Goal: Information Seeking & Learning: Find specific fact

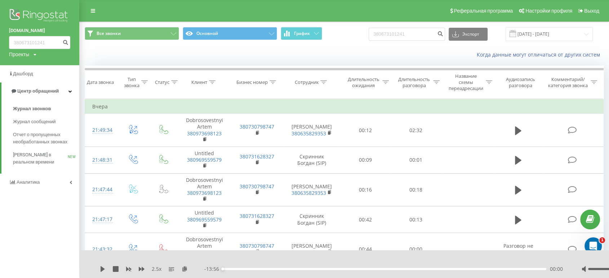
click at [35, 15] on img at bounding box center [39, 16] width 61 height 18
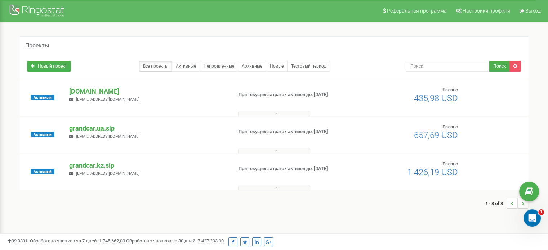
click at [78, 170] on div "grandcar.kz.sip denisgrandcar@gmail.com" at bounding box center [148, 169] width 168 height 16
click at [78, 167] on p "grandcar.kz.sip" at bounding box center [147, 165] width 157 height 9
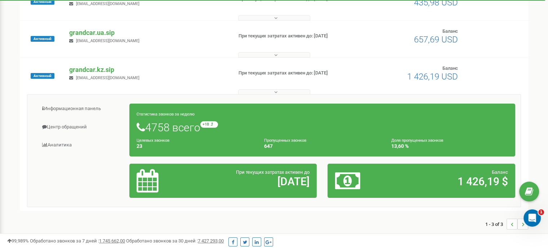
scroll to position [108, 0]
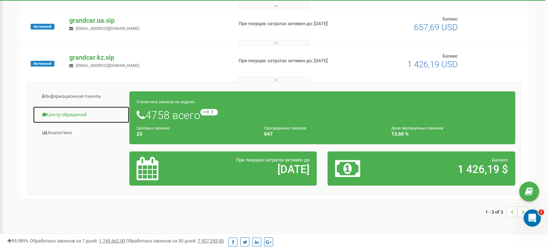
click at [72, 115] on link "Центр обращений" at bounding box center [81, 115] width 97 height 18
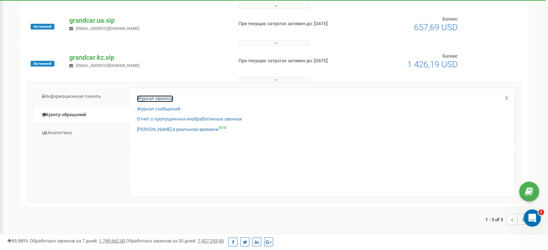
click at [149, 99] on link "Журнал звонков" at bounding box center [155, 98] width 36 height 7
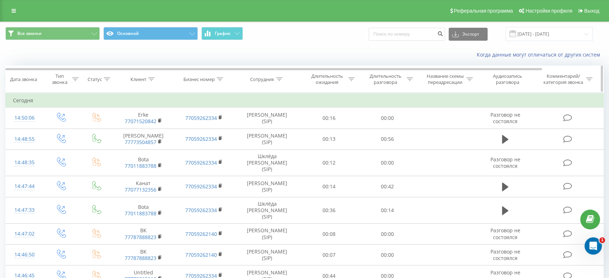
click at [282, 78] on icon at bounding box center [279, 79] width 6 height 4
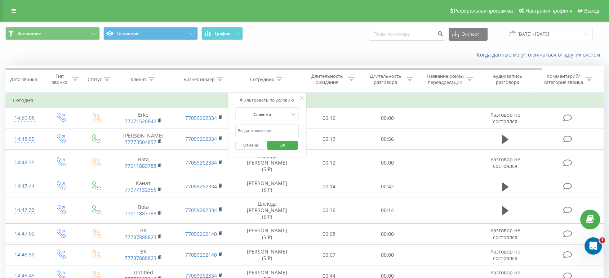
click at [271, 129] on input "text" at bounding box center [266, 131] width 63 height 13
type input "Сывак"
click at [293, 146] on button "OK" at bounding box center [282, 145] width 31 height 9
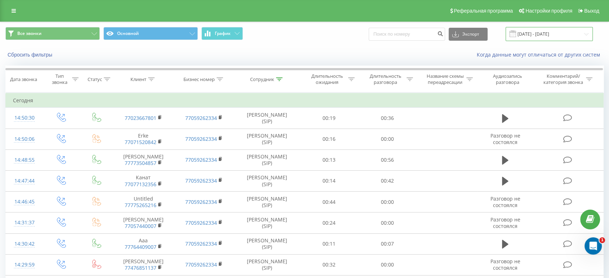
click at [530, 33] on input "23.08.2025 - 23.09.2025" at bounding box center [548, 34] width 87 height 14
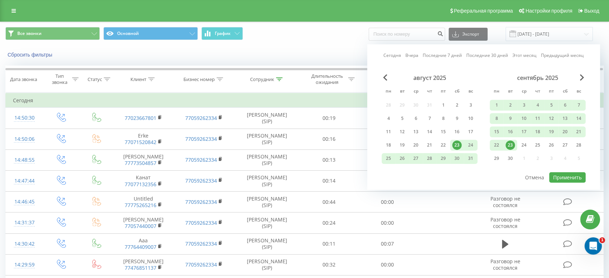
drag, startPoint x: 511, startPoint y: 144, endPoint x: 557, endPoint y: 160, distance: 48.6
click at [512, 144] on div "23" at bounding box center [509, 144] width 9 height 9
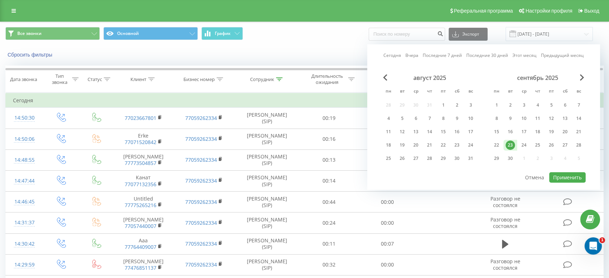
click at [553, 169] on div "август 2025 пн вт ср чт пт сб вс 28 29 30 31 1 2 3 4 5 6 7 8 9 10 11 12 13 14 1…" at bounding box center [483, 122] width 204 height 97
click at [553, 173] on button "Применить" at bounding box center [567, 177] width 36 height 10
type input "23.09.2025 - 23.09.2025"
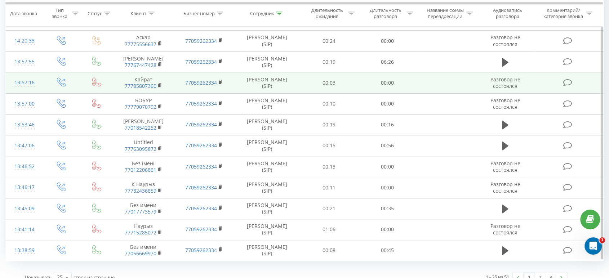
scroll to position [379, 0]
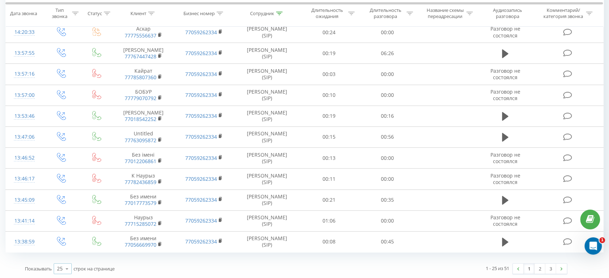
click at [66, 250] on icon at bounding box center [67, 269] width 11 height 14
click at [62, 250] on span "100" at bounding box center [61, 258] width 9 height 7
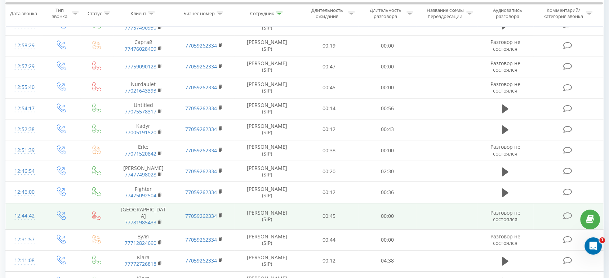
scroll to position [923, 0]
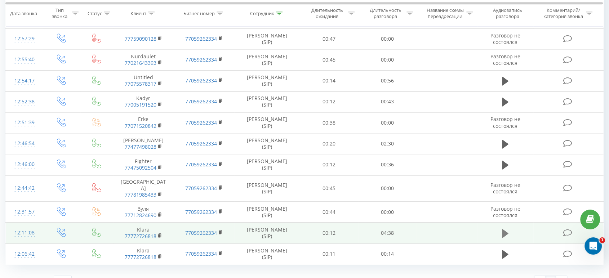
click at [503, 229] on icon at bounding box center [505, 233] width 6 height 9
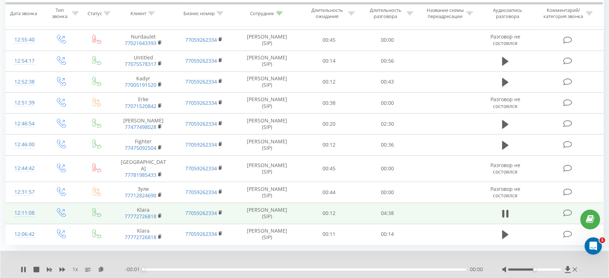
scroll to position [951, 0]
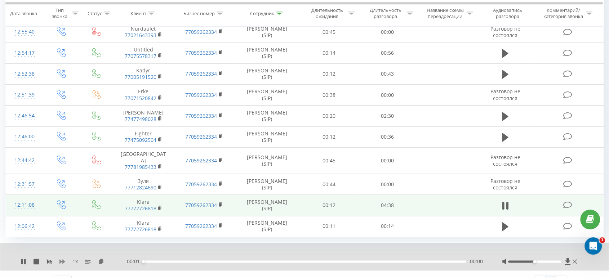
click at [64, 250] on icon at bounding box center [62, 261] width 6 height 4
drag, startPoint x: 535, startPoint y: 248, endPoint x: 564, endPoint y: 247, distance: 29.5
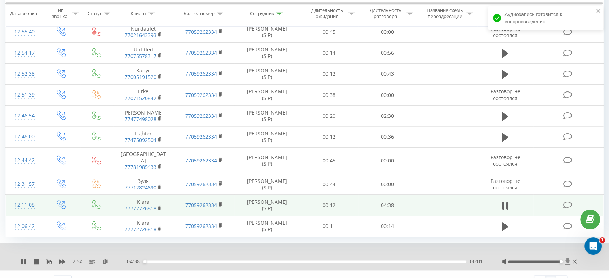
click at [553, 250] on div at bounding box center [540, 261] width 77 height 7
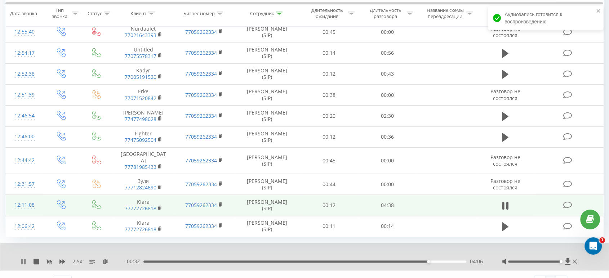
drag, startPoint x: 20, startPoint y: 244, endPoint x: 25, endPoint y: 250, distance: 7.9
click at [21, 245] on div "2.5 x - 00:32 04:06 04:06" at bounding box center [304, 257] width 608 height 28
click at [26, 250] on icon at bounding box center [24, 262] width 6 height 6
click at [24, 250] on icon at bounding box center [23, 262] width 4 height 6
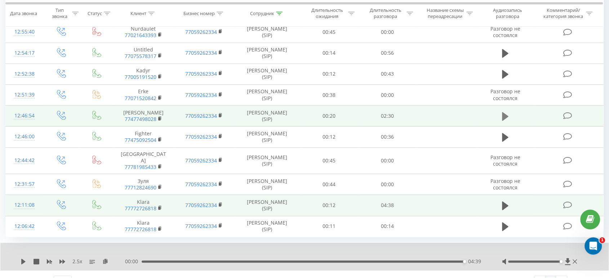
click at [505, 112] on icon at bounding box center [505, 116] width 6 height 9
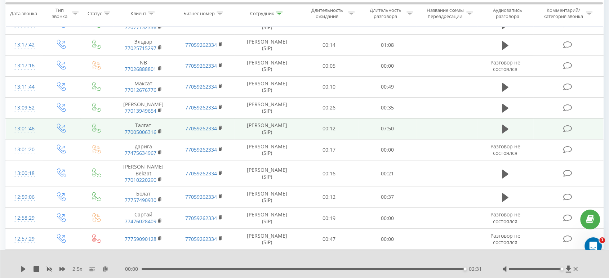
scroll to position [711, 0]
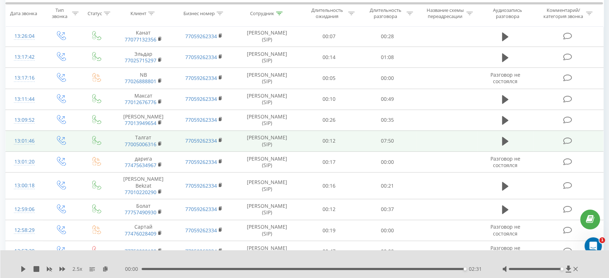
click at [502, 138] on icon at bounding box center [505, 141] width 6 height 9
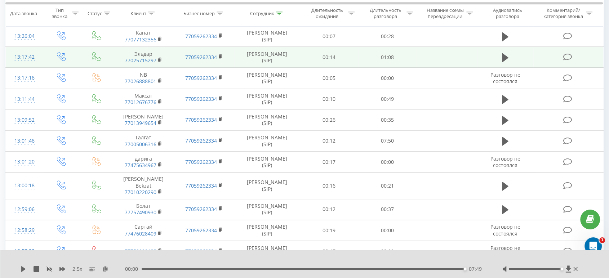
drag, startPoint x: 505, startPoint y: 53, endPoint x: 493, endPoint y: 54, distance: 12.0
click at [505, 53] on icon at bounding box center [505, 58] width 6 height 10
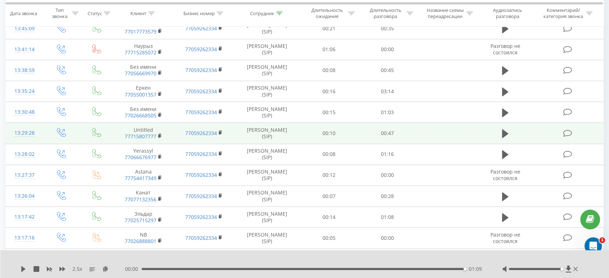
scroll to position [550, 0]
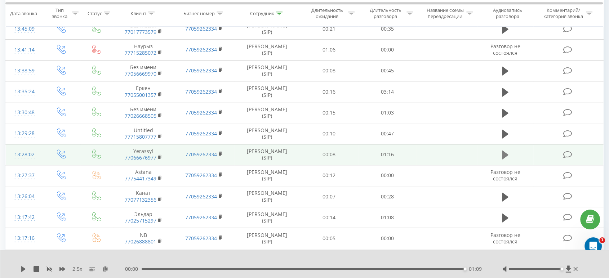
click at [506, 155] on icon at bounding box center [505, 155] width 6 height 9
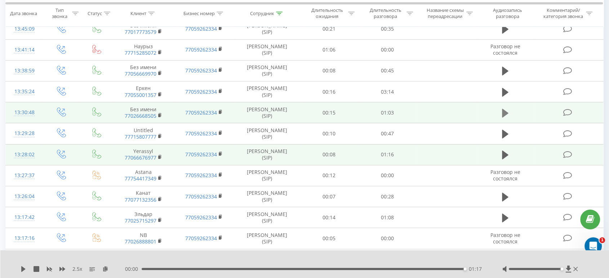
click at [502, 111] on icon at bounding box center [505, 113] width 6 height 9
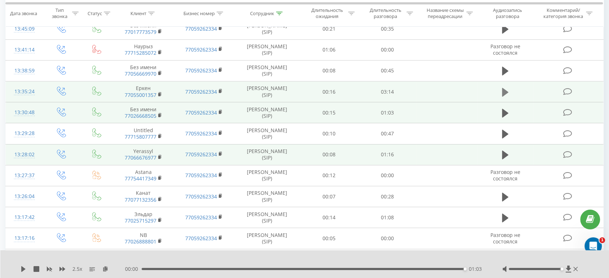
click at [504, 90] on icon at bounding box center [505, 92] width 6 height 9
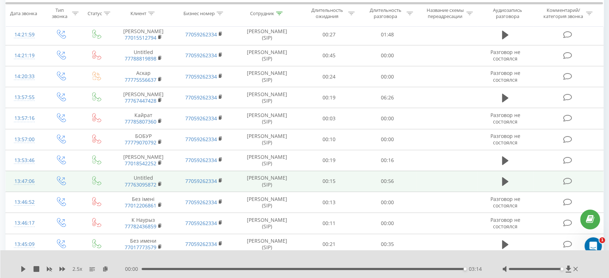
scroll to position [310, 0]
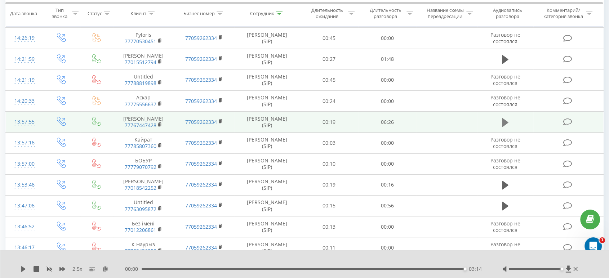
click at [504, 124] on icon at bounding box center [505, 122] width 6 height 9
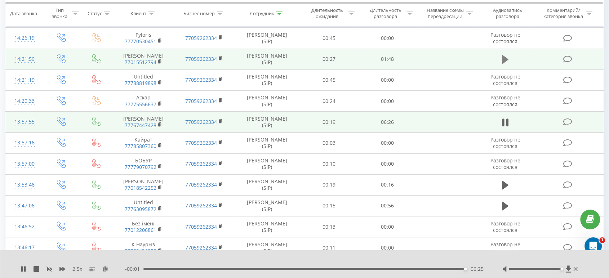
click at [503, 57] on icon at bounding box center [505, 59] width 6 height 9
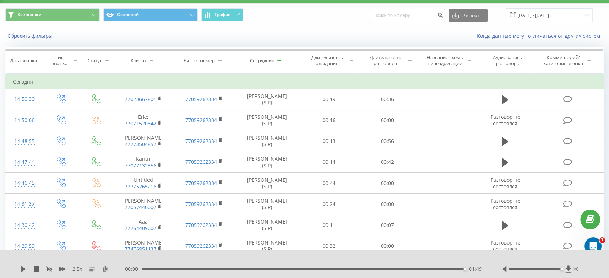
scroll to position [0, 0]
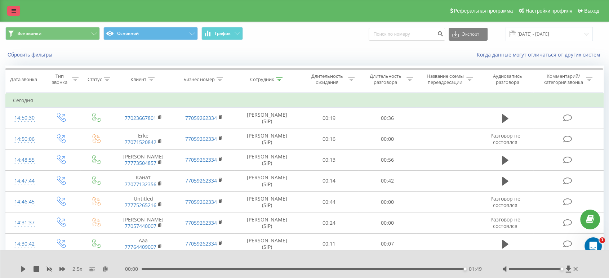
click at [17, 14] on link at bounding box center [13, 11] width 13 height 10
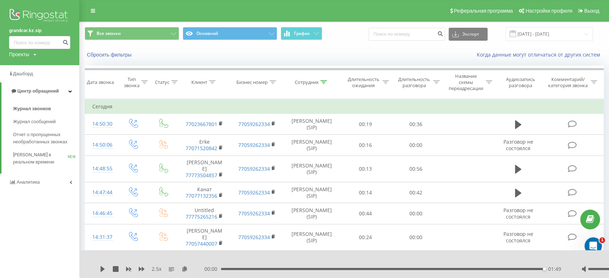
click at [26, 15] on img at bounding box center [39, 16] width 61 height 18
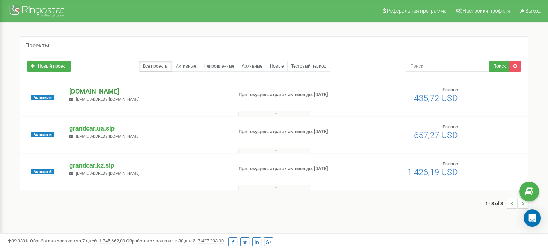
click at [101, 88] on p "[DOMAIN_NAME]" at bounding box center [147, 91] width 157 height 9
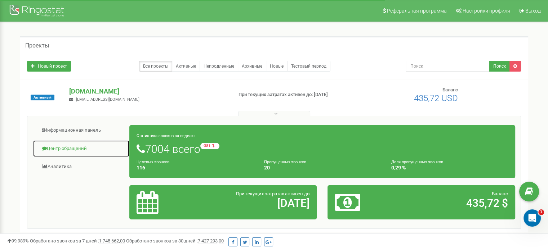
click at [75, 145] on link "Центр обращений" at bounding box center [81, 149] width 97 height 18
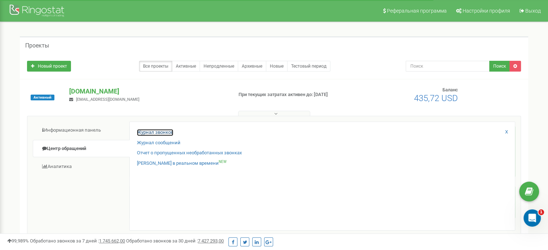
click at [139, 134] on link "Журнал звонков" at bounding box center [155, 132] width 36 height 7
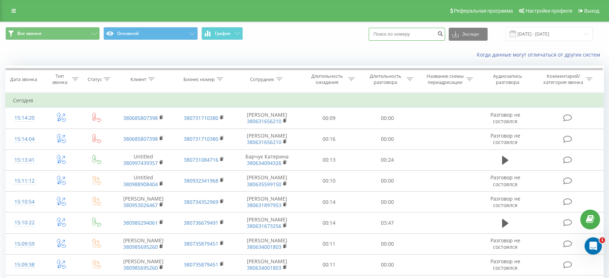
click at [413, 38] on input at bounding box center [406, 34] width 76 height 13
paste input "380 68 430 7948"
type input "380 68 430 7948"
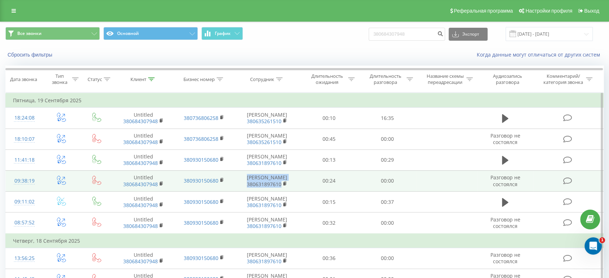
drag, startPoint x: 301, startPoint y: 178, endPoint x: 244, endPoint y: 178, distance: 57.3
click at [244, 178] on tr "09:38:19 Untitled 380684307948 380930150680 Ополонець Віталій 380631897610 00:2…" at bounding box center [304, 180] width 597 height 21
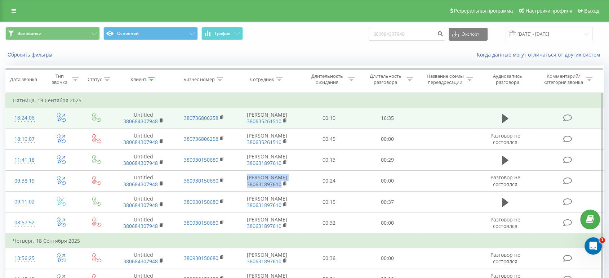
copy td "Ополонець Віталій 380631897610"
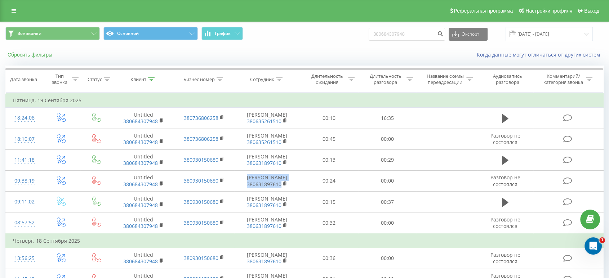
click at [17, 53] on button "Сбросить фильтры" at bounding box center [30, 55] width 50 height 6
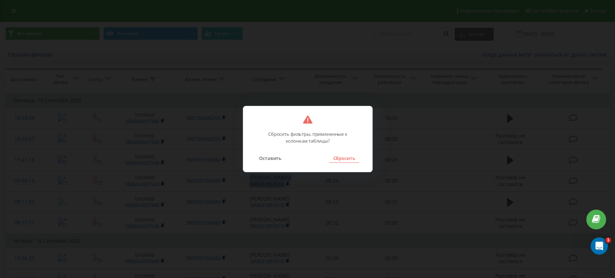
click at [334, 160] on button "Сбросить" at bounding box center [343, 157] width 29 height 9
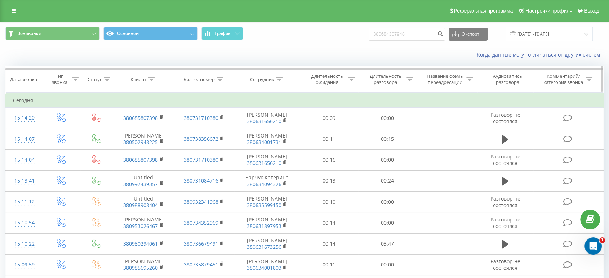
click at [276, 81] on div at bounding box center [279, 79] width 6 height 6
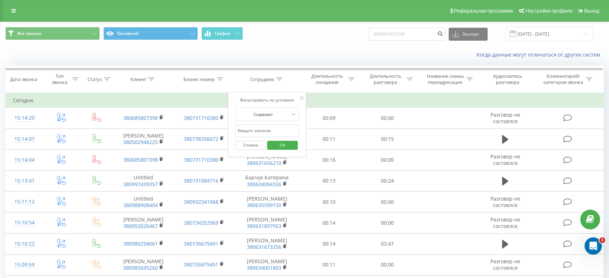
click at [262, 129] on input "text" at bounding box center [266, 131] width 63 height 13
paste input "Ополонець Віталій 380631897610"
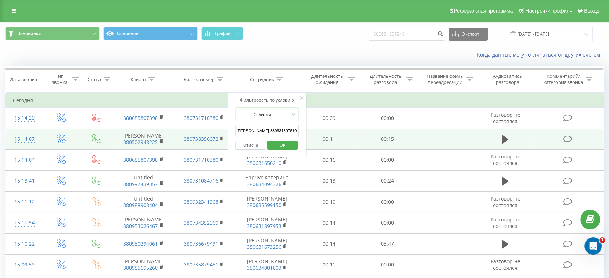
scroll to position [0, 3]
drag, startPoint x: 270, startPoint y: 130, endPoint x: 340, endPoint y: 136, distance: 70.6
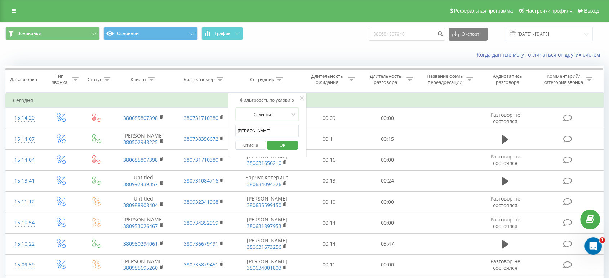
scroll to position [0, 0]
type input "Ополонець Віталій"
click at [293, 144] on button "OK" at bounding box center [282, 145] width 31 height 9
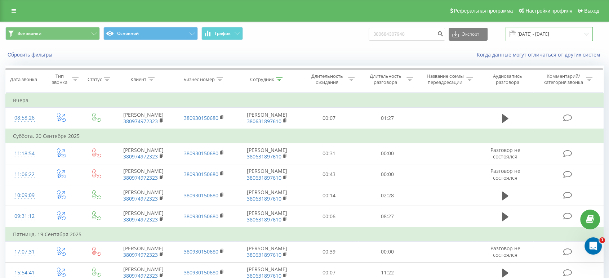
click at [532, 37] on input "23.06.2025 - 23.09.2025" at bounding box center [548, 34] width 87 height 14
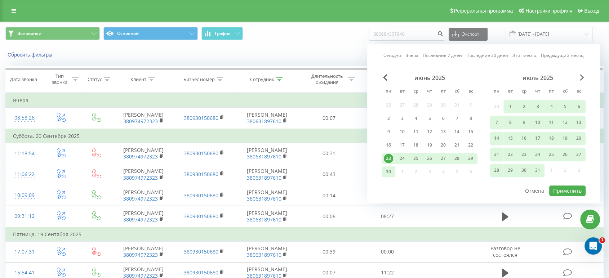
click at [583, 78] on span "Next Month" at bounding box center [581, 77] width 4 height 6
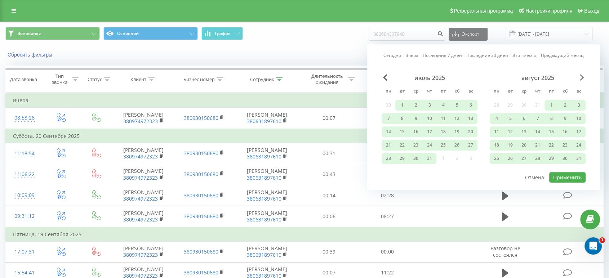
click at [583, 78] on span "Next Month" at bounding box center [581, 77] width 4 height 6
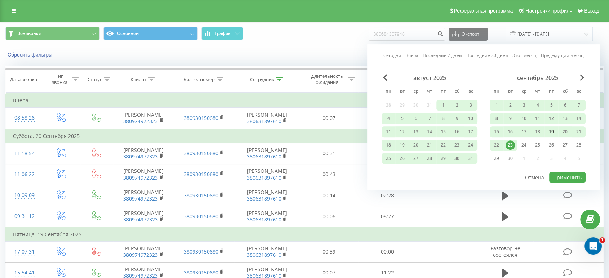
click at [554, 130] on div "19" at bounding box center [550, 131] width 9 height 9
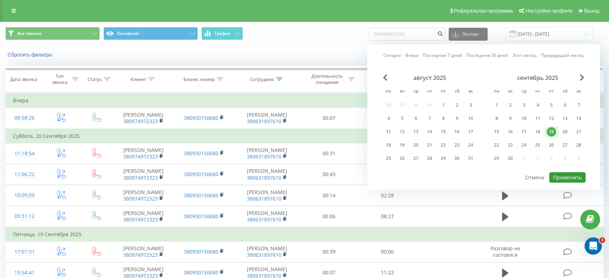
click at [560, 174] on button "Применить" at bounding box center [567, 177] width 36 height 10
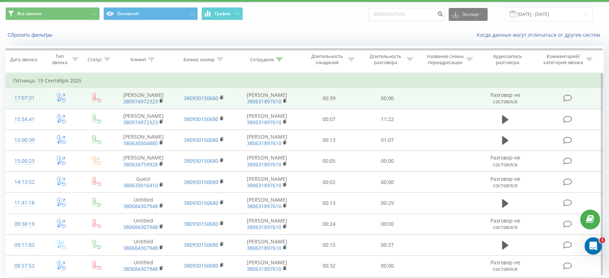
scroll to position [44, 0]
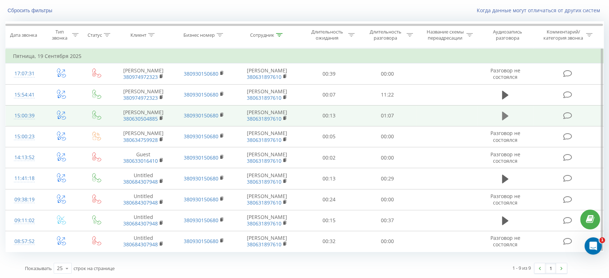
click at [502, 114] on icon at bounding box center [505, 116] width 6 height 9
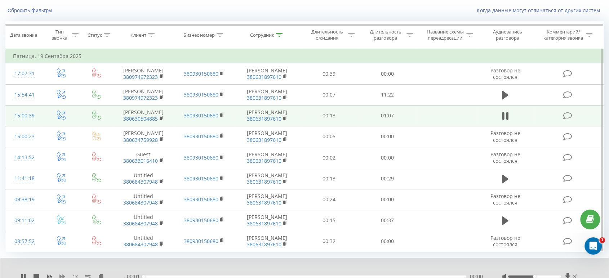
click at [61, 276] on icon at bounding box center [62, 276] width 6 height 4
drag, startPoint x: 533, startPoint y: 276, endPoint x: 571, endPoint y: 276, distance: 38.5
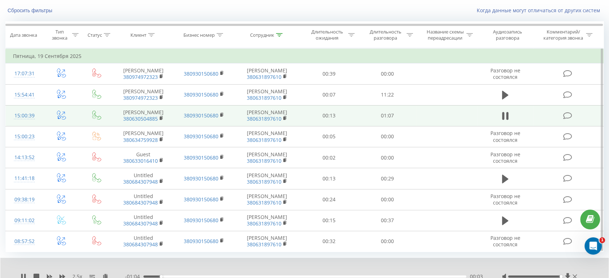
click at [571, 276] on div at bounding box center [540, 276] width 77 height 7
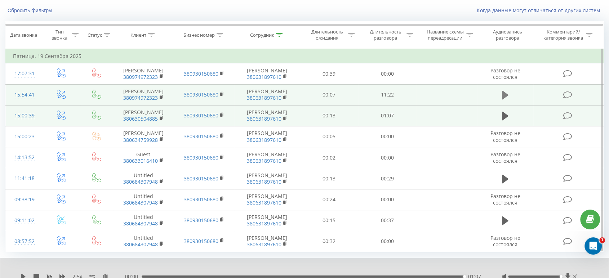
click at [504, 95] on icon at bounding box center [505, 95] width 6 height 9
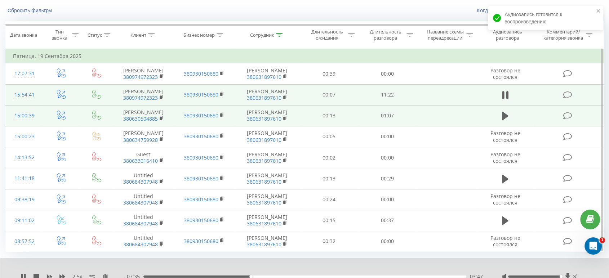
click at [236, 276] on div "03:47" at bounding box center [304, 277] width 323 height 2
click at [63, 274] on icon at bounding box center [62, 276] width 6 height 4
click at [237, 276] on div "03:37" at bounding box center [304, 277] width 323 height 2
drag, startPoint x: 24, startPoint y: 274, endPoint x: 33, endPoint y: 274, distance: 9.4
click at [24, 274] on icon at bounding box center [24, 277] width 6 height 6
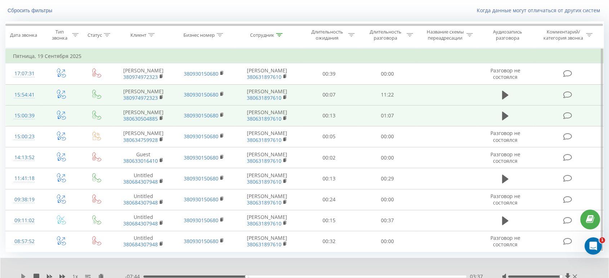
click at [23, 276] on icon at bounding box center [23, 277] width 4 height 6
click at [63, 275] on icon at bounding box center [62, 276] width 6 height 4
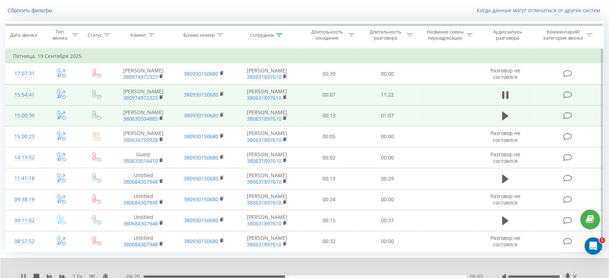
click at [21, 276] on icon at bounding box center [24, 277] width 6 height 6
click at [22, 276] on icon at bounding box center [23, 277] width 4 height 6
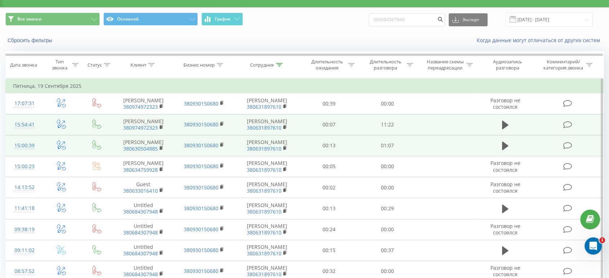
scroll to position [0, 0]
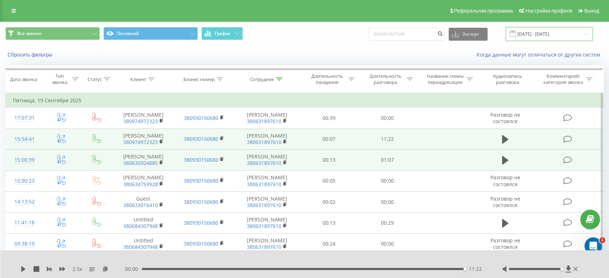
click at [535, 30] on input "19.09.2025 - 19.09.2025" at bounding box center [548, 34] width 87 height 14
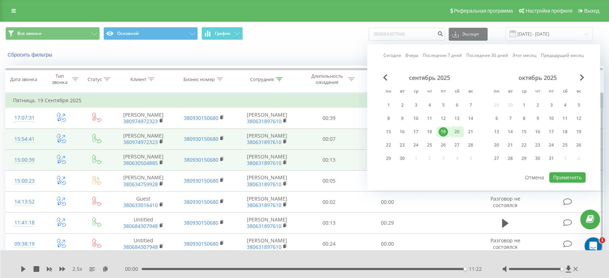
click at [458, 131] on div "20" at bounding box center [456, 131] width 9 height 9
click at [574, 175] on button "Применить" at bounding box center [567, 177] width 36 height 10
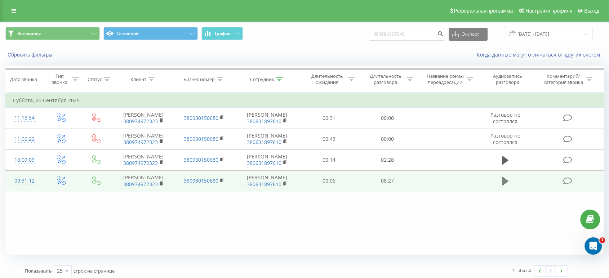
click at [503, 181] on icon at bounding box center [505, 181] width 6 height 9
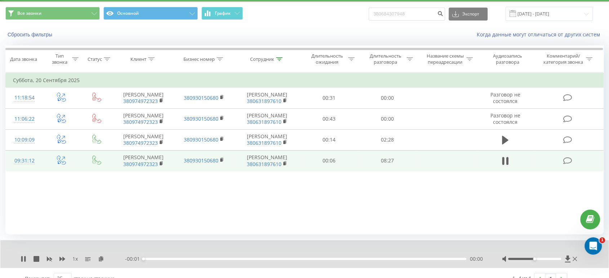
scroll to position [31, 0]
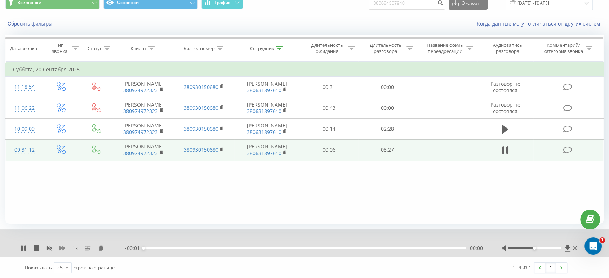
click at [61, 246] on icon at bounding box center [62, 248] width 6 height 6
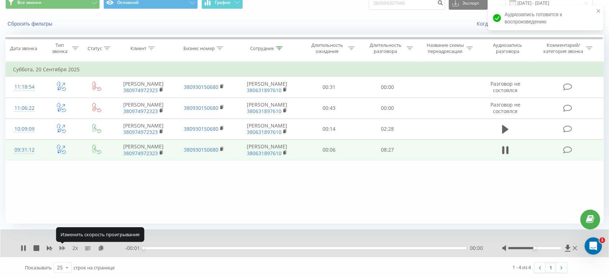
click at [61, 246] on icon at bounding box center [62, 248] width 6 height 6
drag, startPoint x: 536, startPoint y: 246, endPoint x: 543, endPoint y: 246, distance: 6.5
click at [552, 246] on div at bounding box center [540, 248] width 77 height 7
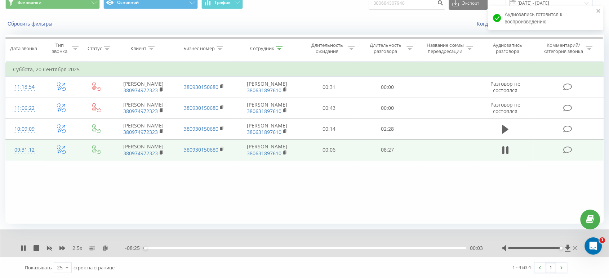
drag, startPoint x: 534, startPoint y: 247, endPoint x: 573, endPoint y: 247, distance: 39.3
click at [573, 247] on div at bounding box center [540, 248] width 77 height 7
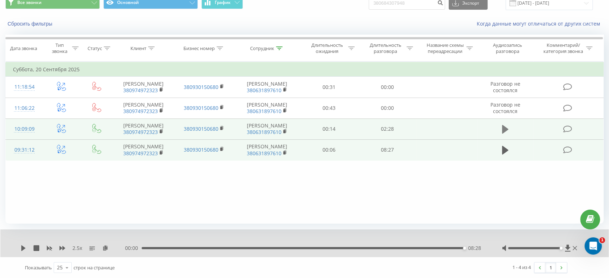
click at [502, 127] on icon at bounding box center [505, 129] width 6 height 9
drag, startPoint x: 25, startPoint y: 248, endPoint x: 83, endPoint y: 245, distance: 58.4
click at [26, 248] on icon at bounding box center [24, 248] width 6 height 6
click at [309, 246] on div "00:00 02:28 02:28" at bounding box center [304, 248] width 359 height 7
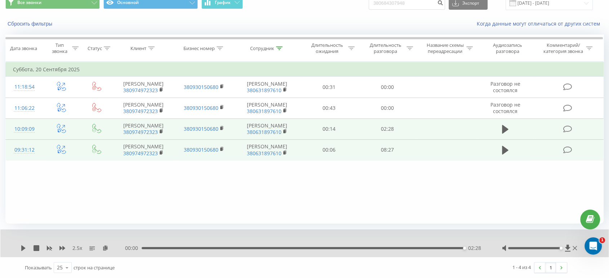
click at [302, 250] on div "00:00 02:28 02:28" at bounding box center [304, 248] width 359 height 7
click at [303, 249] on div "00:00 02:28 02:28" at bounding box center [304, 248] width 359 height 7
click at [303, 248] on div "02:28" at bounding box center [303, 248] width 323 height 2
click at [22, 248] on icon at bounding box center [23, 248] width 4 height 6
click at [194, 251] on div "00:00 02:28 02:28" at bounding box center [304, 248] width 359 height 7
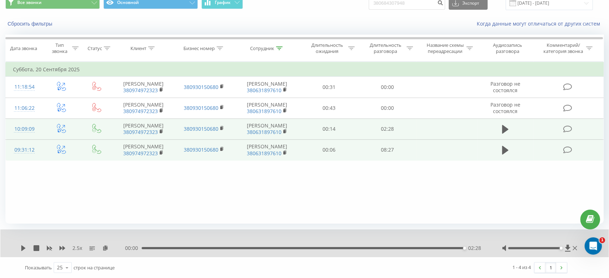
click at [194, 246] on div "00:00 02:28 02:28" at bounding box center [304, 248] width 359 height 7
click at [185, 246] on div "00:00 02:28 02:28" at bounding box center [304, 248] width 359 height 7
click at [185, 247] on div "02:28" at bounding box center [303, 248] width 323 height 2
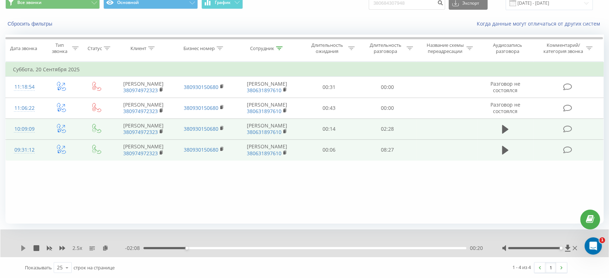
click at [24, 246] on icon at bounding box center [24, 248] width 6 height 6
click at [63, 246] on icon at bounding box center [62, 248] width 6 height 6
click at [61, 249] on icon at bounding box center [62, 248] width 6 height 4
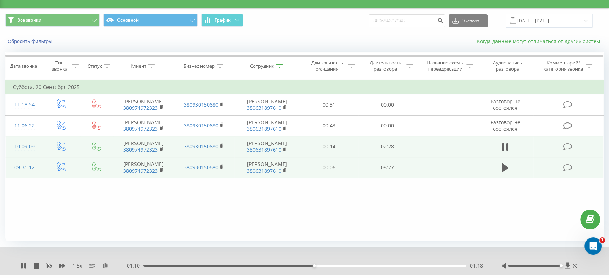
scroll to position [0, 0]
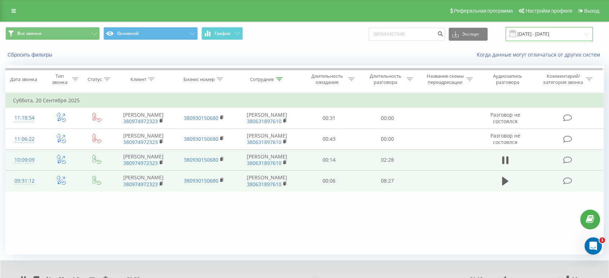
click at [545, 35] on input "20.09.2025 - 20.09.2025" at bounding box center [548, 34] width 87 height 14
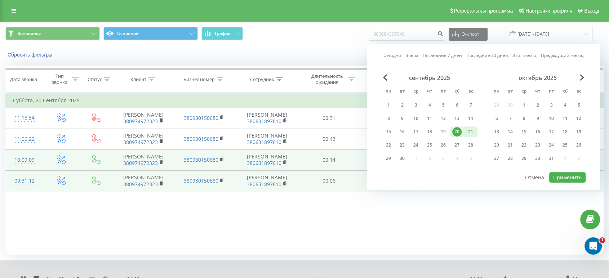
click at [473, 131] on div "21" at bounding box center [470, 131] width 9 height 9
click at [555, 174] on button "Применить" at bounding box center [567, 177] width 36 height 10
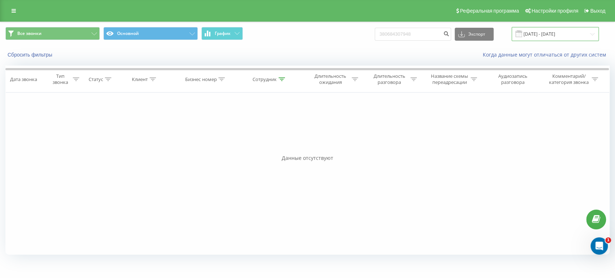
click at [550, 35] on input "21.09.2025 - 21.09.2025" at bounding box center [554, 34] width 87 height 14
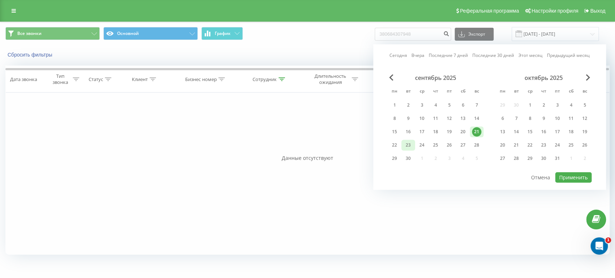
drag, startPoint x: 395, startPoint y: 143, endPoint x: 406, endPoint y: 144, distance: 11.2
click at [395, 143] on div "22" at bounding box center [394, 144] width 9 height 9
click at [594, 174] on div "Сегодня Вчера Последние 7 дней Последние 30 дней Этот месяц Предыдущий месяц се…" at bounding box center [489, 116] width 233 height 145
click at [585, 175] on button "Применить" at bounding box center [573, 177] width 36 height 10
type input "22.09.2025 - 22.09.2025"
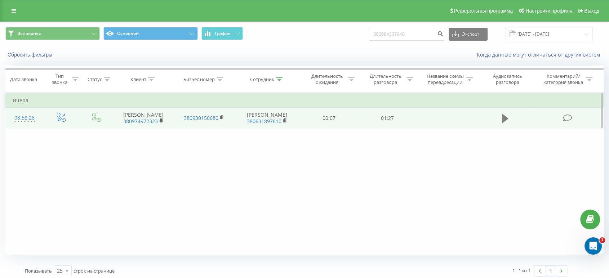
click at [505, 117] on icon at bounding box center [505, 118] width 6 height 9
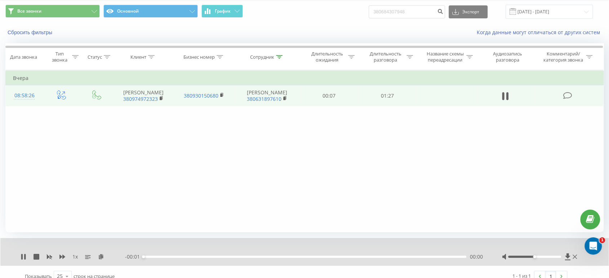
scroll to position [31, 0]
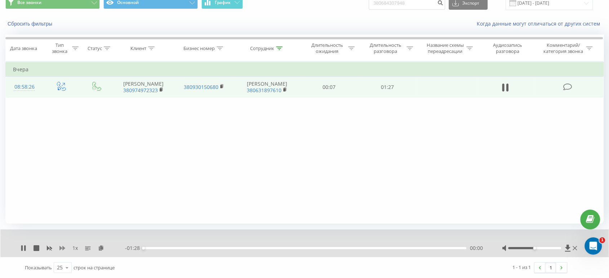
click at [61, 247] on icon at bounding box center [62, 248] width 6 height 4
drag, startPoint x: 538, startPoint y: 247, endPoint x: 569, endPoint y: 247, distance: 30.6
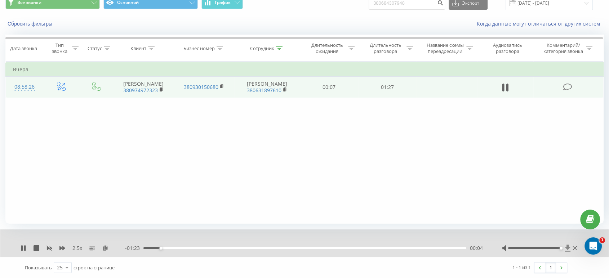
click at [569, 247] on div at bounding box center [540, 248] width 77 height 7
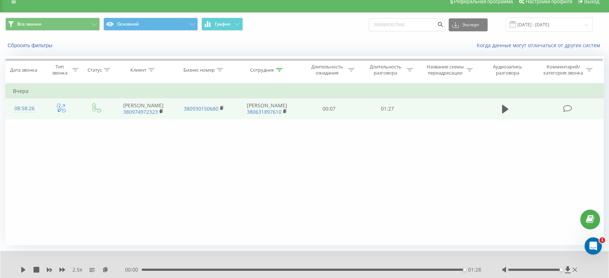
scroll to position [0, 0]
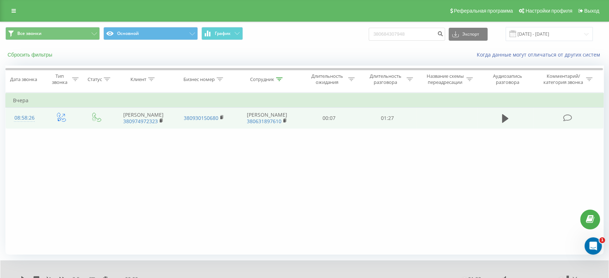
click at [43, 54] on button "Сбросить фильтры" at bounding box center [30, 55] width 50 height 6
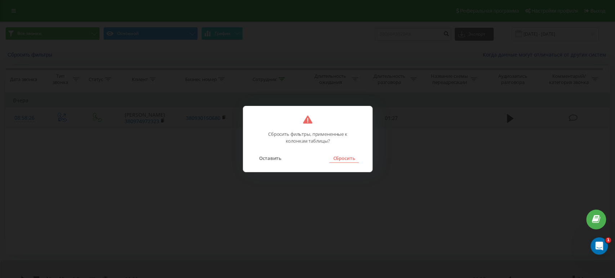
click at [350, 157] on button "Сбросить" at bounding box center [343, 157] width 29 height 9
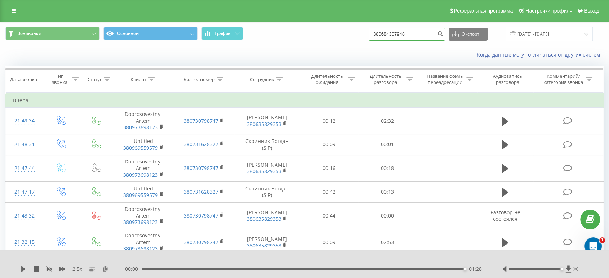
drag, startPoint x: 420, startPoint y: 32, endPoint x: 337, endPoint y: 26, distance: 82.7
click at [342, 28] on div "Все звонки Основной График 380684307948 Экспорт .csv .xls .xlsx 22.09.2025 - 22…" at bounding box center [304, 34] width 598 height 14
paste input "50 034 7499"
type input "380 50 034 7499"
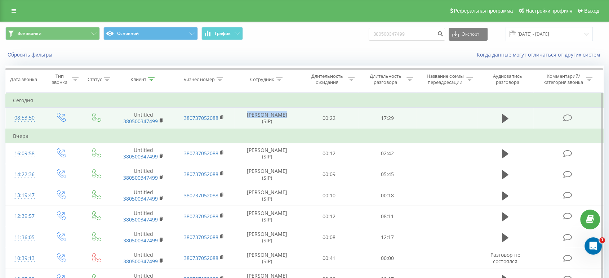
drag, startPoint x: 241, startPoint y: 118, endPoint x: 278, endPoint y: 120, distance: 37.8
click at [278, 120] on td "[PERSON_NAME] (SIP)" at bounding box center [266, 118] width 65 height 21
copy td "[PERSON_NAME]"
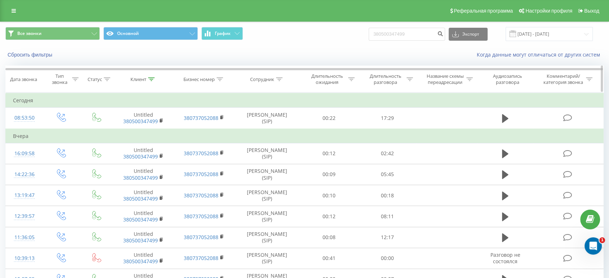
click at [279, 81] on div at bounding box center [279, 79] width 6 height 6
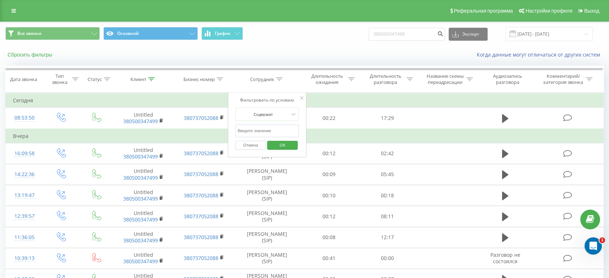
click at [39, 53] on button "Сбросить фильтры" at bounding box center [30, 55] width 50 height 6
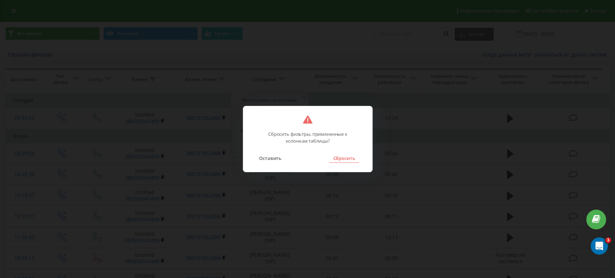
click at [350, 160] on button "Сбросить" at bounding box center [343, 157] width 29 height 9
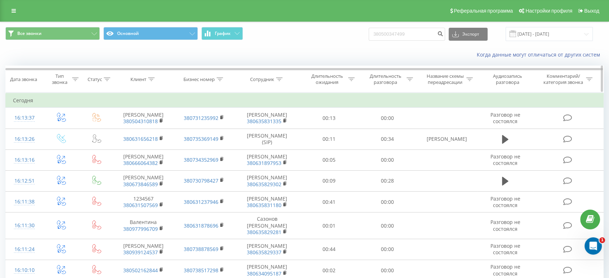
click at [278, 79] on icon at bounding box center [279, 79] width 6 height 4
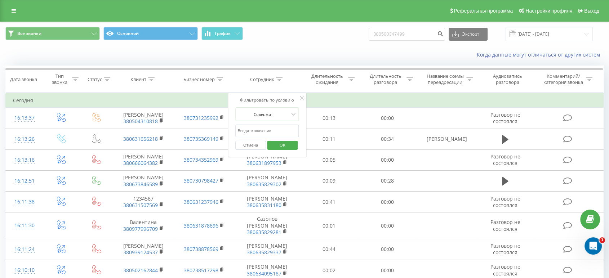
click at [268, 129] on input "text" at bounding box center [266, 131] width 63 height 13
paste input "Козлов Сергей"
type input "Козлов Сергей"
click at [276, 141] on span "OK" at bounding box center [282, 144] width 20 height 11
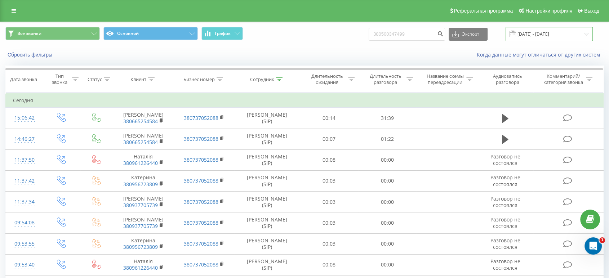
click at [537, 35] on input "23.06.2025 - 23.09.2025" at bounding box center [548, 34] width 87 height 14
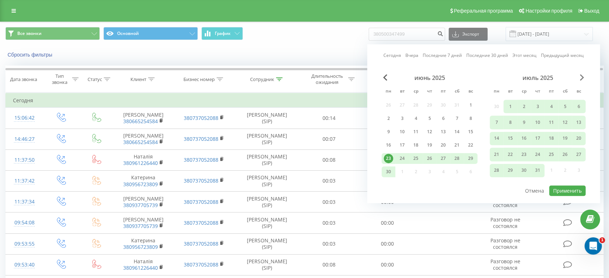
click at [579, 76] on span "Next Month" at bounding box center [581, 77] width 4 height 6
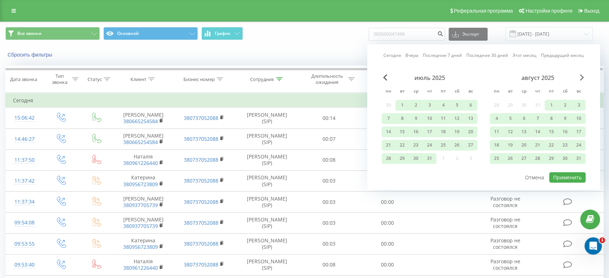
click at [579, 76] on span "Next Month" at bounding box center [581, 77] width 4 height 6
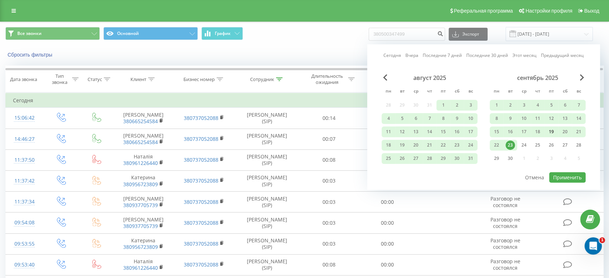
click at [549, 129] on div "19" at bounding box center [550, 131] width 9 height 9
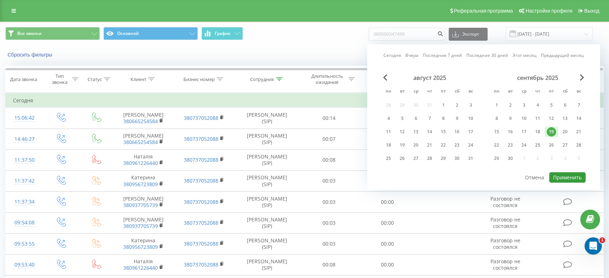
click at [565, 178] on button "Применить" at bounding box center [567, 177] width 36 height 10
type input "19.09.2025 - 19.09.2025"
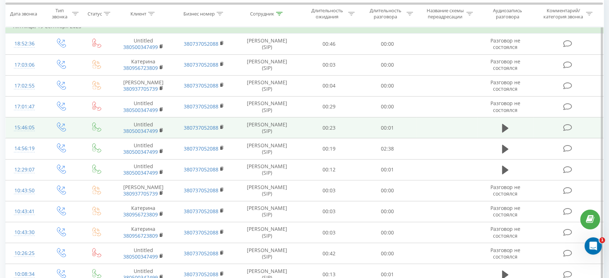
scroll to position [128, 0]
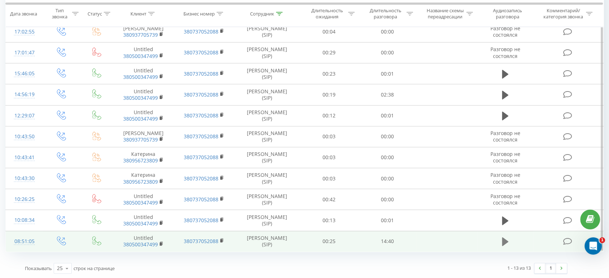
click at [500, 240] on button at bounding box center [505, 241] width 11 height 11
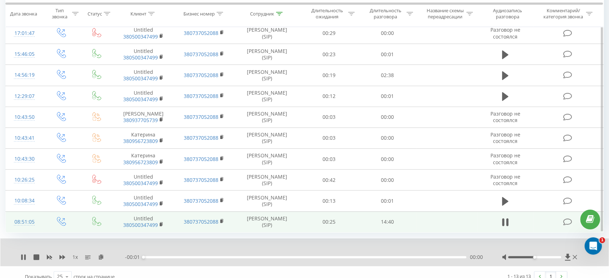
scroll to position [156, 0]
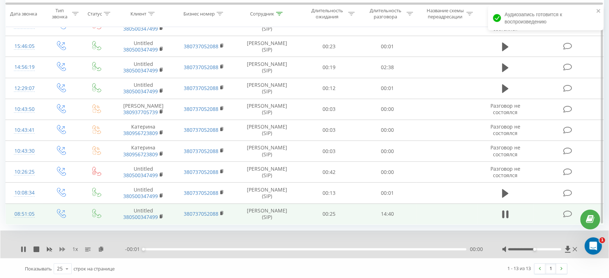
click at [64, 246] on icon at bounding box center [62, 249] width 6 height 6
drag, startPoint x: 536, startPoint y: 249, endPoint x: 565, endPoint y: 242, distance: 29.5
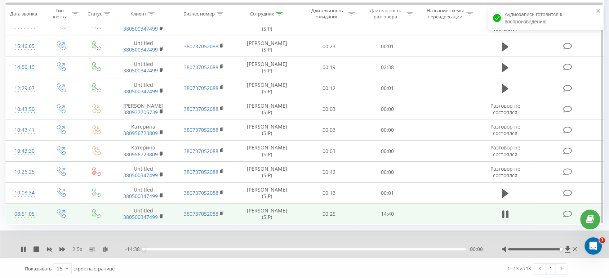
click at [573, 248] on div at bounding box center [540, 249] width 77 height 7
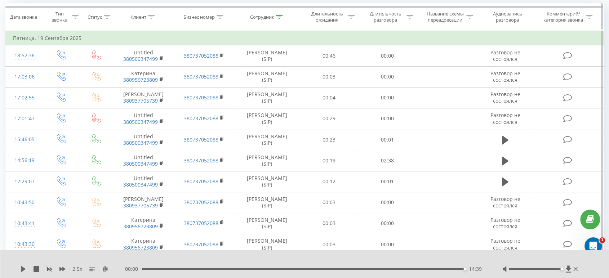
scroll to position [0, 0]
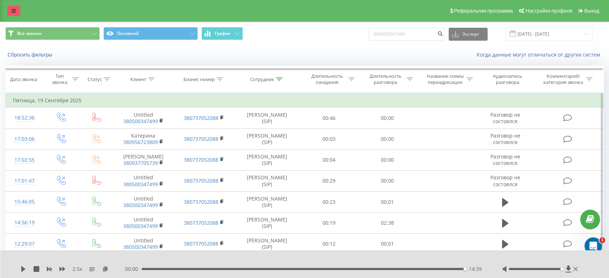
click at [13, 12] on icon at bounding box center [14, 10] width 4 height 5
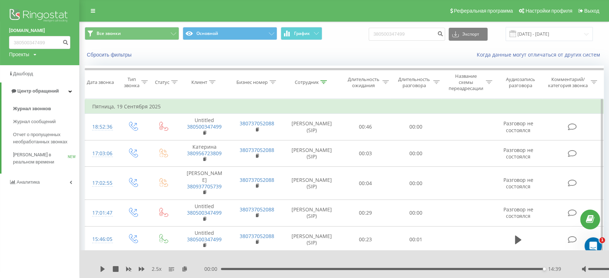
click at [41, 13] on img at bounding box center [39, 16] width 61 height 18
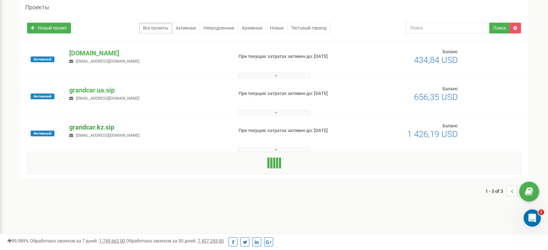
scroll to position [72, 0]
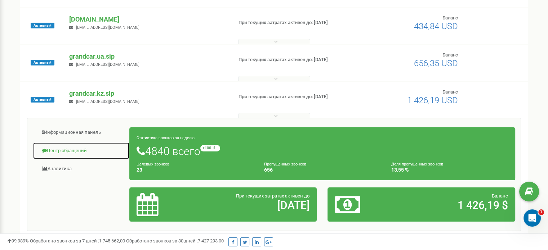
click at [79, 147] on link "Центр обращений" at bounding box center [81, 151] width 97 height 18
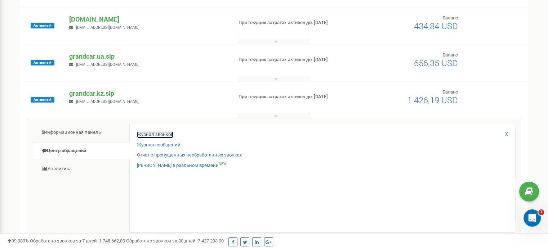
click at [149, 134] on link "Журнал звонков" at bounding box center [155, 134] width 36 height 7
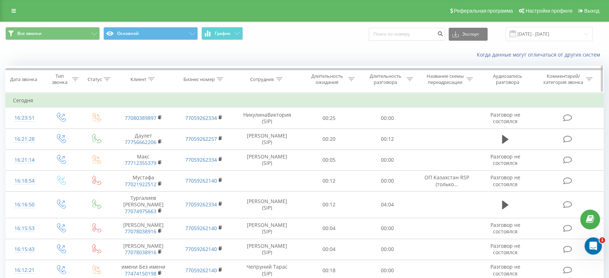
click at [281, 79] on icon at bounding box center [279, 79] width 6 height 4
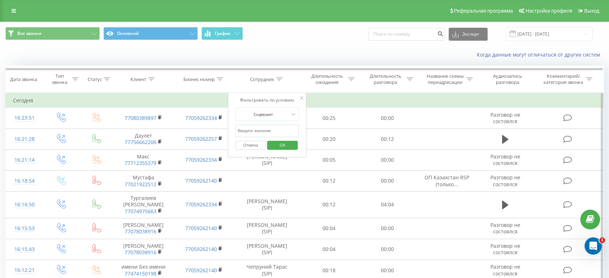
click at [265, 127] on input "text" at bounding box center [266, 131] width 63 height 13
type input "Сывак"
click at [286, 146] on span "OK" at bounding box center [282, 144] width 20 height 11
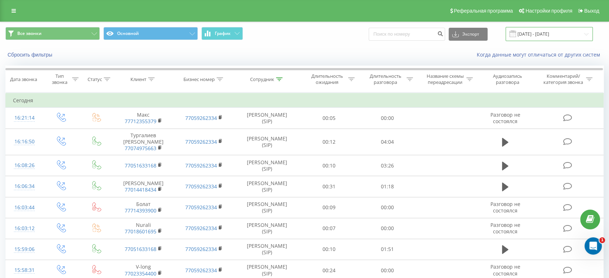
click at [545, 35] on input "[DATE] - [DATE]" at bounding box center [548, 34] width 87 height 14
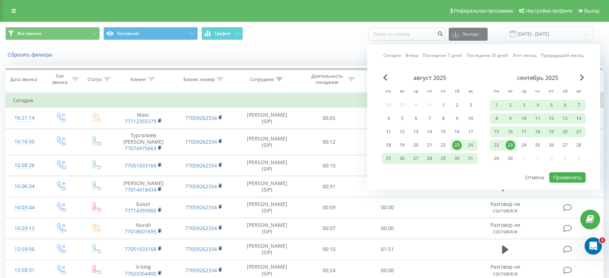
click at [509, 142] on div "23" at bounding box center [509, 144] width 9 height 9
drag, startPoint x: 509, startPoint y: 142, endPoint x: 515, endPoint y: 144, distance: 6.8
click at [510, 142] on div "23" at bounding box center [509, 144] width 9 height 9
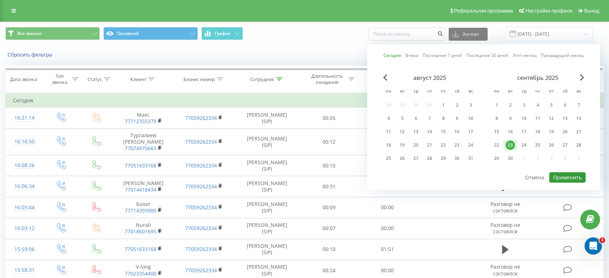
click at [558, 173] on button "Применить" at bounding box center [567, 177] width 36 height 10
type input "[DATE] - [DATE]"
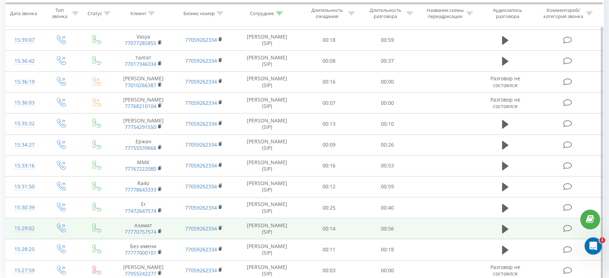
scroll to position [390, 0]
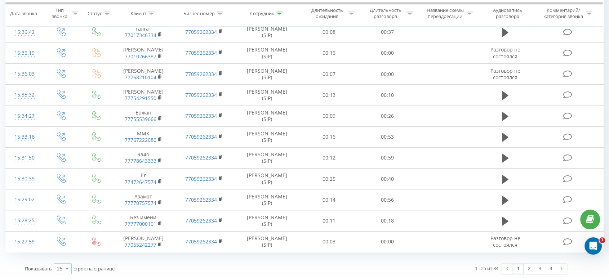
click at [61, 265] on div "25" at bounding box center [60, 268] width 6 height 7
click at [61, 255] on span "100" at bounding box center [61, 258] width 9 height 7
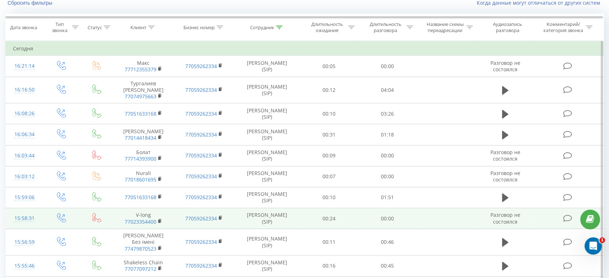
scroll to position [40, 0]
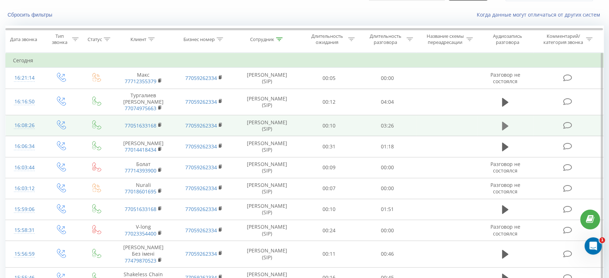
click at [504, 121] on icon at bounding box center [505, 125] width 6 height 9
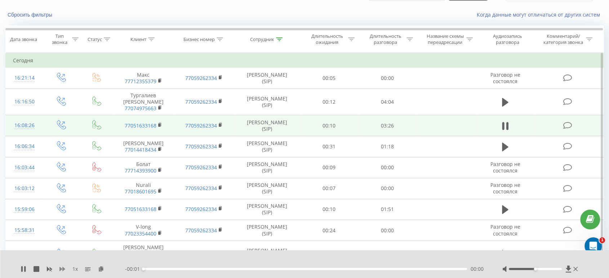
click at [60, 269] on icon at bounding box center [62, 269] width 6 height 4
drag, startPoint x: 536, startPoint y: 270, endPoint x: 576, endPoint y: 268, distance: 40.0
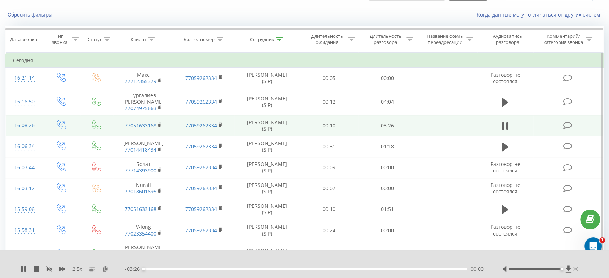
click at [576, 268] on div at bounding box center [540, 268] width 77 height 7
click at [423, 268] on div "03:00" at bounding box center [304, 269] width 323 height 2
click at [22, 270] on icon at bounding box center [23, 269] width 4 height 6
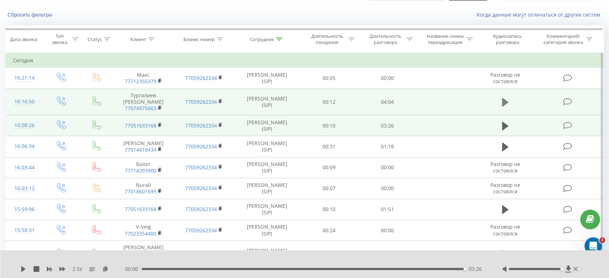
click at [506, 99] on icon at bounding box center [505, 102] width 6 height 9
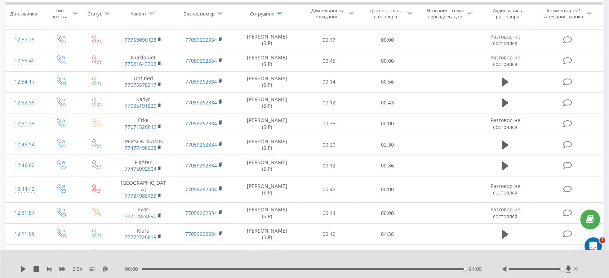
scroll to position [1652, 0]
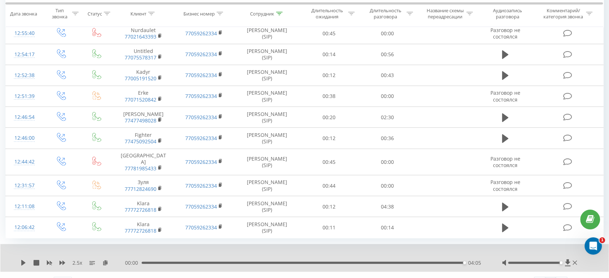
click at [549, 277] on link "1" at bounding box center [550, 282] width 11 height 10
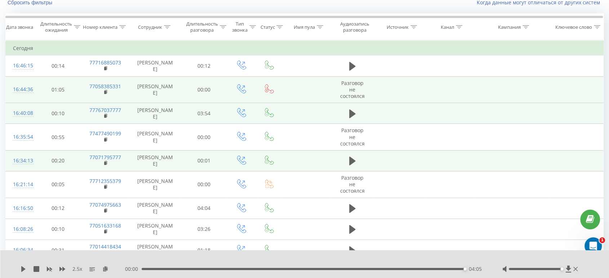
scroll to position [40, 0]
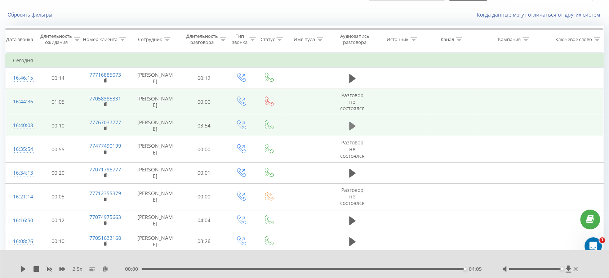
click at [352, 124] on icon at bounding box center [352, 126] width 6 height 10
